Goal: Check status: Check status

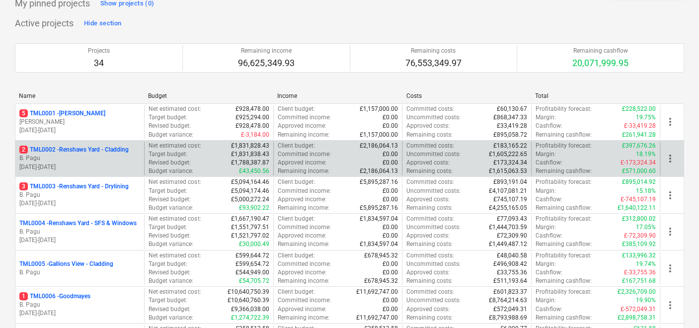
scroll to position [55, 0]
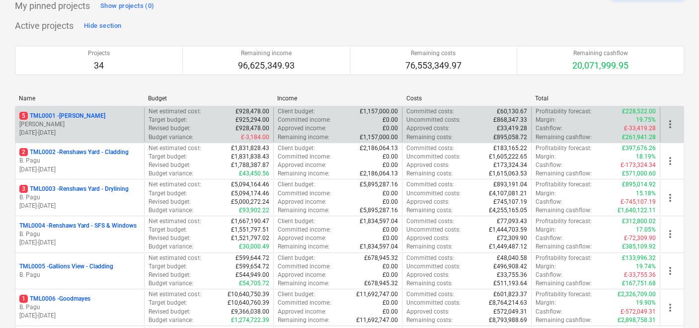
click at [75, 114] on p "5 TML0001 - [PERSON_NAME]" at bounding box center [62, 116] width 86 height 8
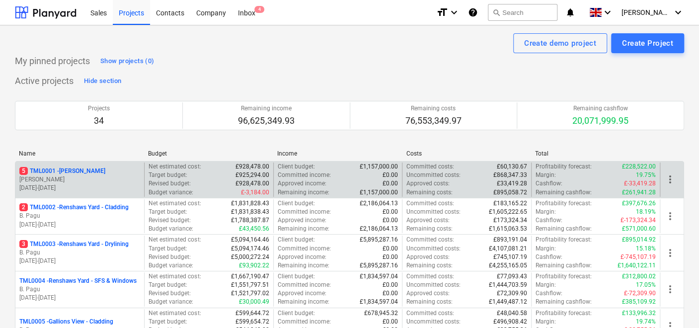
click at [47, 165] on div "5 TML0001 - [PERSON_NAME] [PERSON_NAME] [DATE] - [DATE]" at bounding box center [79, 179] width 129 height 34
click at [47, 167] on p "5 TML0001 - [PERSON_NAME]" at bounding box center [62, 171] width 86 height 8
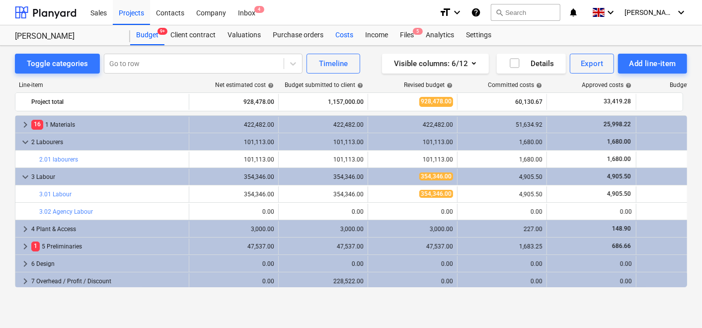
click at [339, 32] on div "Costs" at bounding box center [344, 35] width 30 height 20
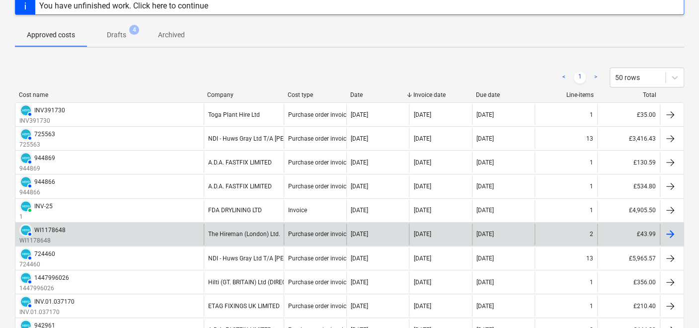
scroll to position [55, 0]
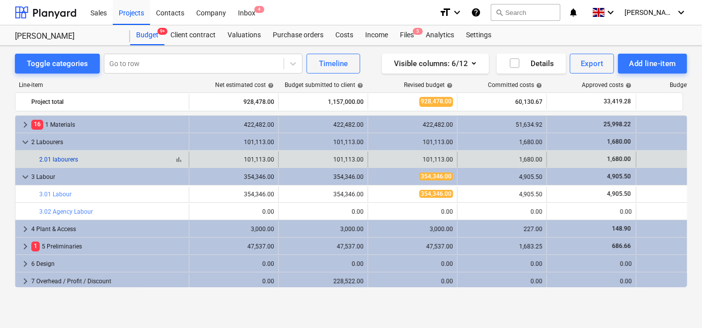
click at [57, 156] on link "2.01 labourers" at bounding box center [58, 159] width 39 height 7
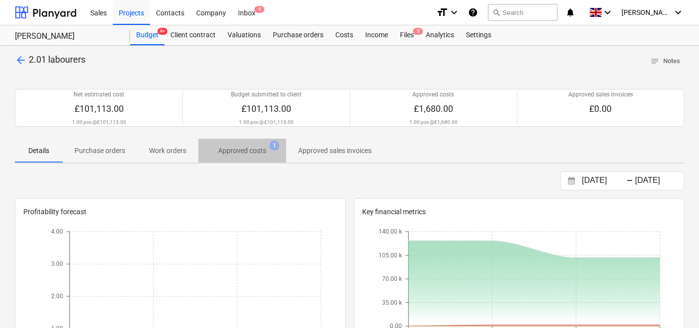
click at [238, 150] on p "Approved costs" at bounding box center [242, 151] width 48 height 10
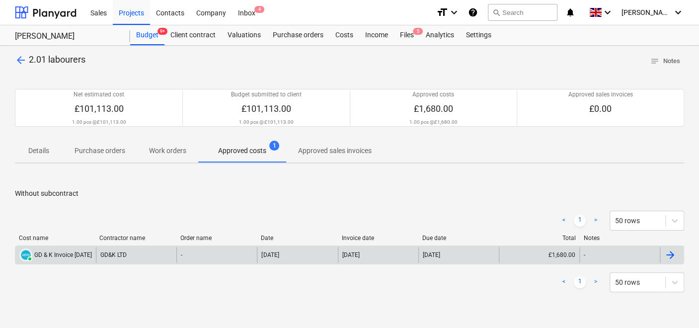
click at [67, 253] on div "GD & K Invoice [DATE]" at bounding box center [63, 254] width 58 height 7
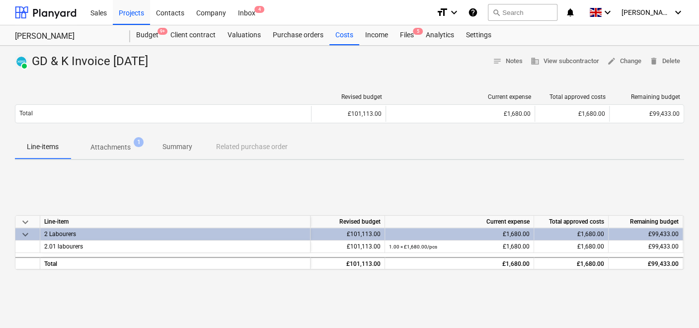
click at [23, 232] on span "keyboard_arrow_down" at bounding box center [25, 234] width 12 height 12
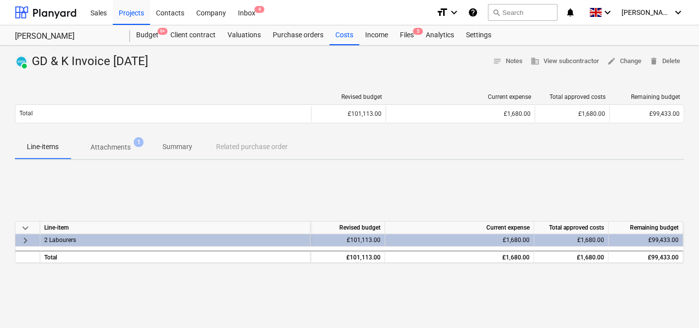
click at [20, 240] on span "keyboard_arrow_right" at bounding box center [25, 240] width 12 height 12
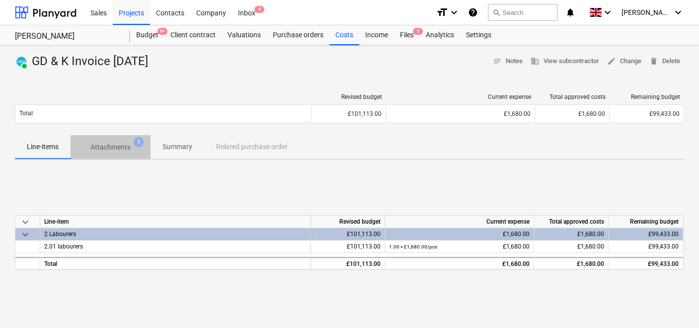
click at [119, 149] on p "Attachments" at bounding box center [110, 147] width 40 height 10
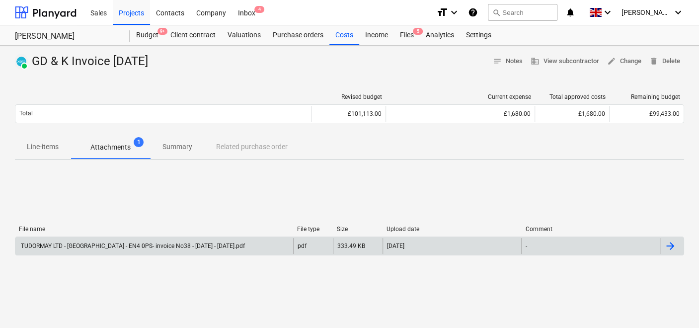
click at [134, 245] on div "TUDORMAY LTD - [GEOGRAPHIC_DATA] - EN4 0PS- invoice No38 - [DATE] - [DATE].pdf" at bounding box center [132, 245] width 226 height 7
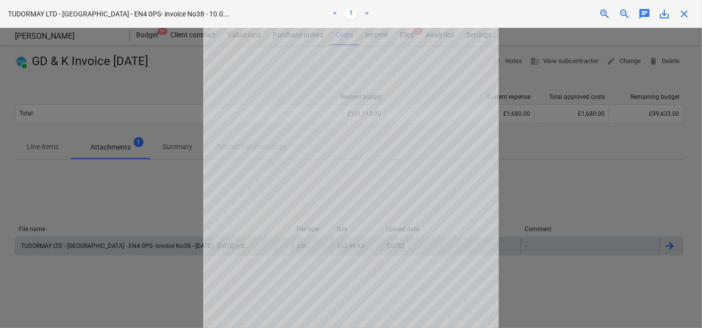
scroll to position [55, 0]
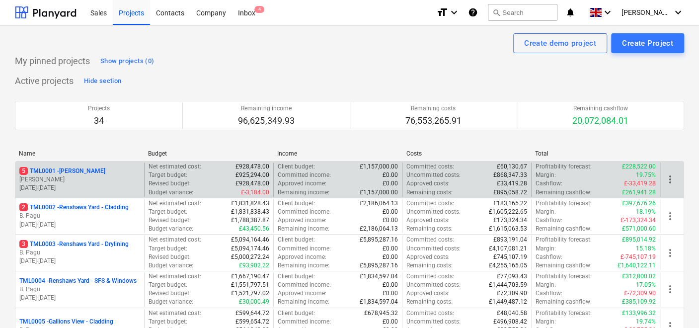
click at [55, 167] on p "5 TML0001 - [PERSON_NAME]" at bounding box center [62, 171] width 86 height 8
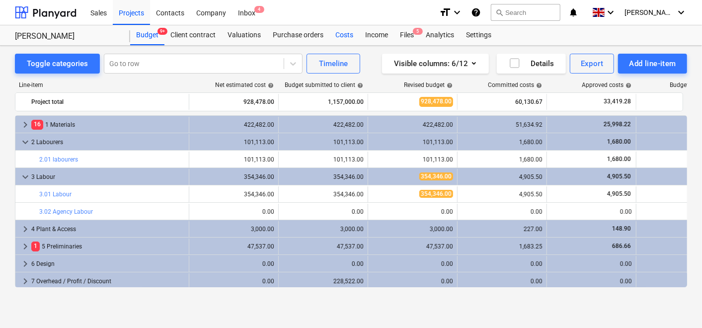
click at [338, 33] on div "Costs" at bounding box center [344, 35] width 30 height 20
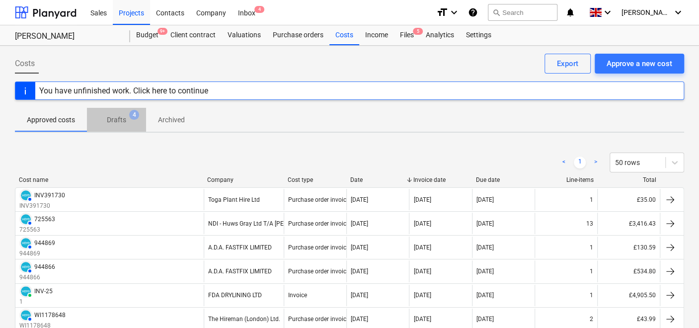
click at [128, 120] on span "Drafts 4" at bounding box center [116, 120] width 35 height 10
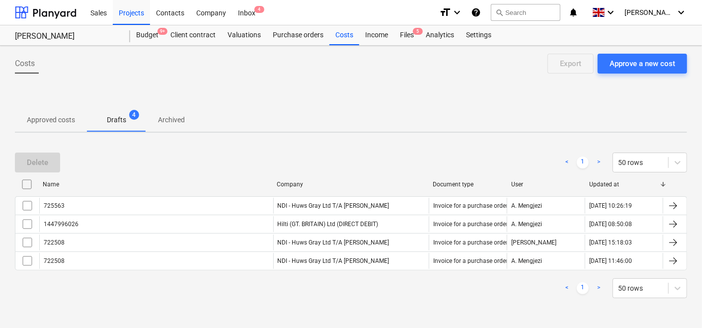
click at [50, 116] on p "Approved costs" at bounding box center [51, 120] width 48 height 10
